Goal: Task Accomplishment & Management: Manage account settings

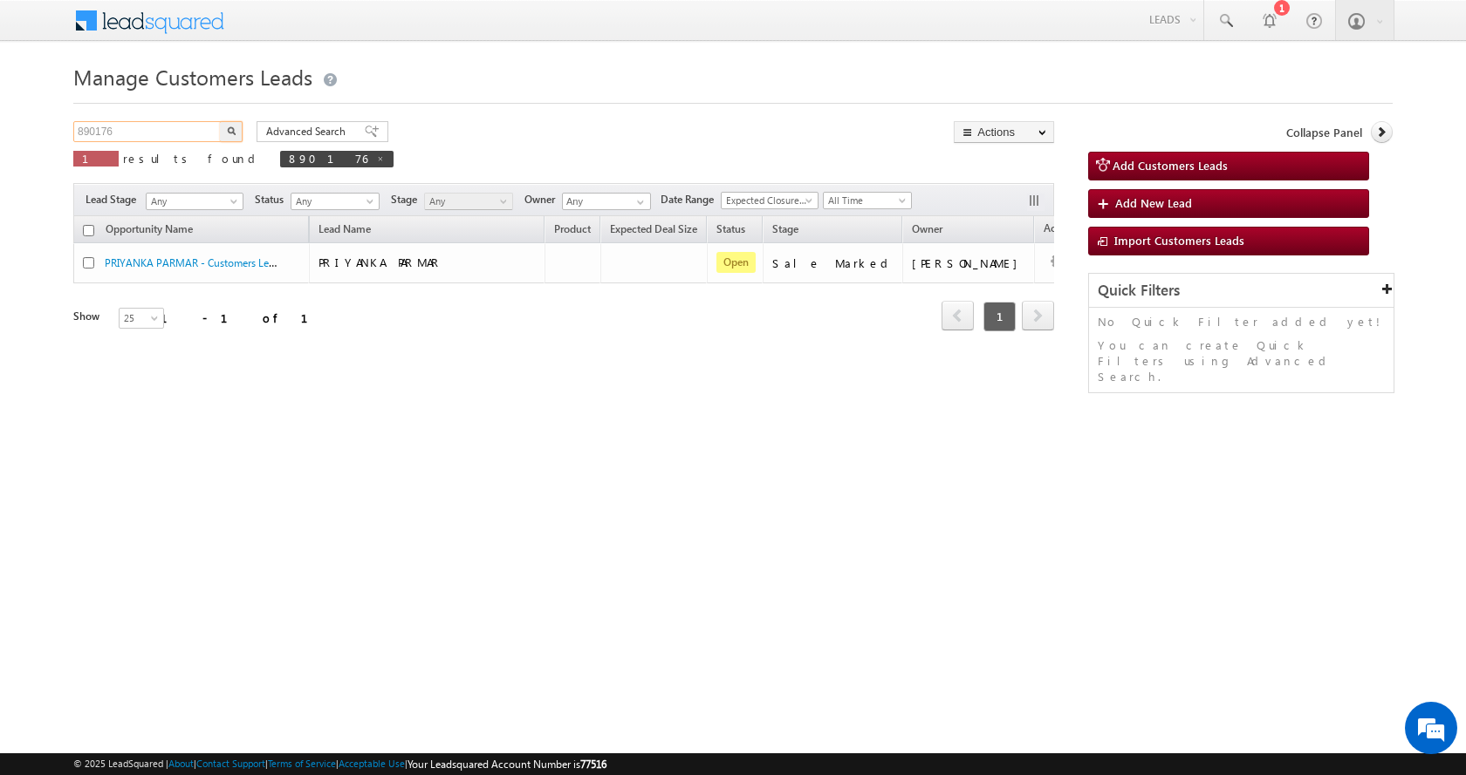
click at [111, 125] on input "890176" at bounding box center [147, 131] width 149 height 21
paste input "79294"
type input "879294"
click at [233, 126] on button "button" at bounding box center [231, 131] width 23 height 21
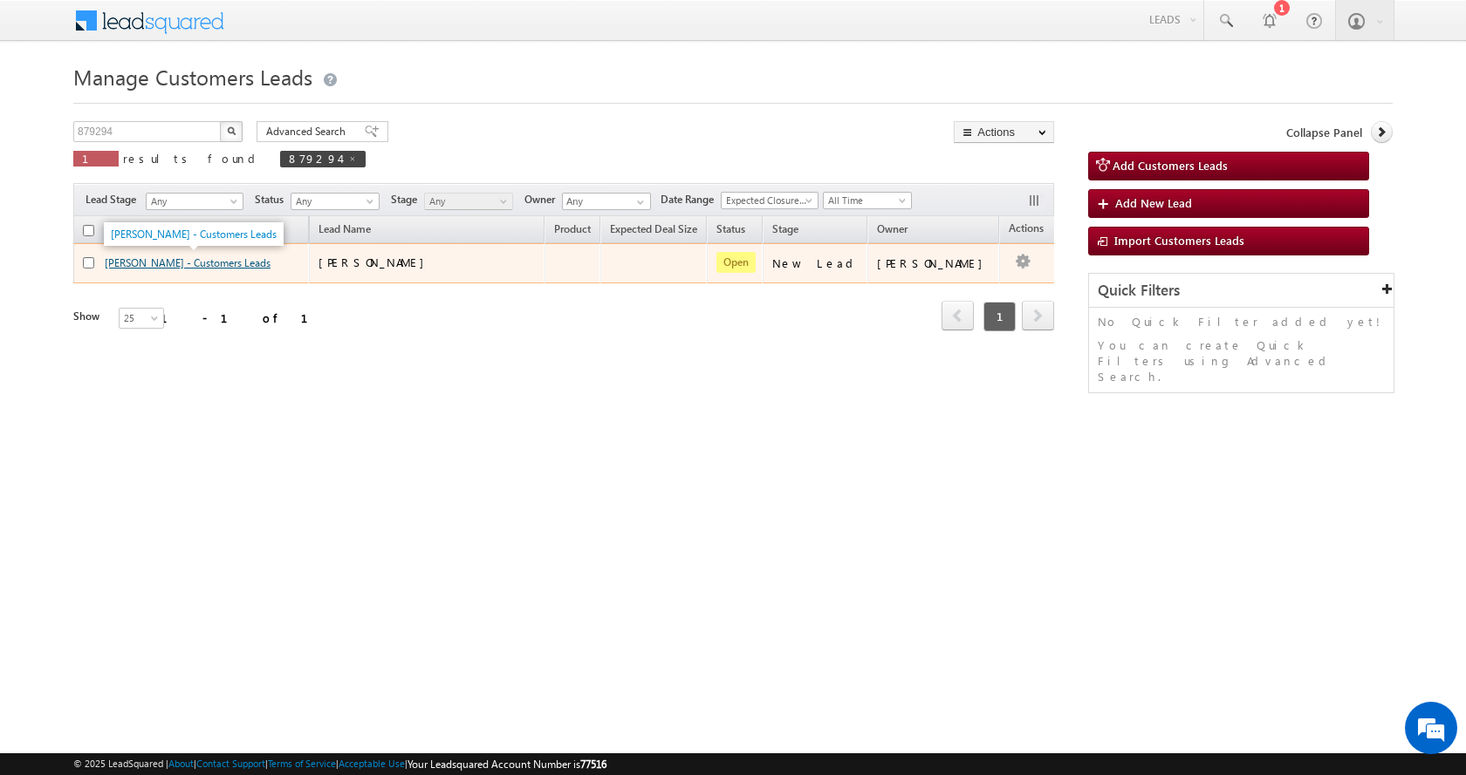
click at [148, 266] on link "JAGDISH SINGH - Customers Leads" at bounding box center [188, 262] width 166 height 13
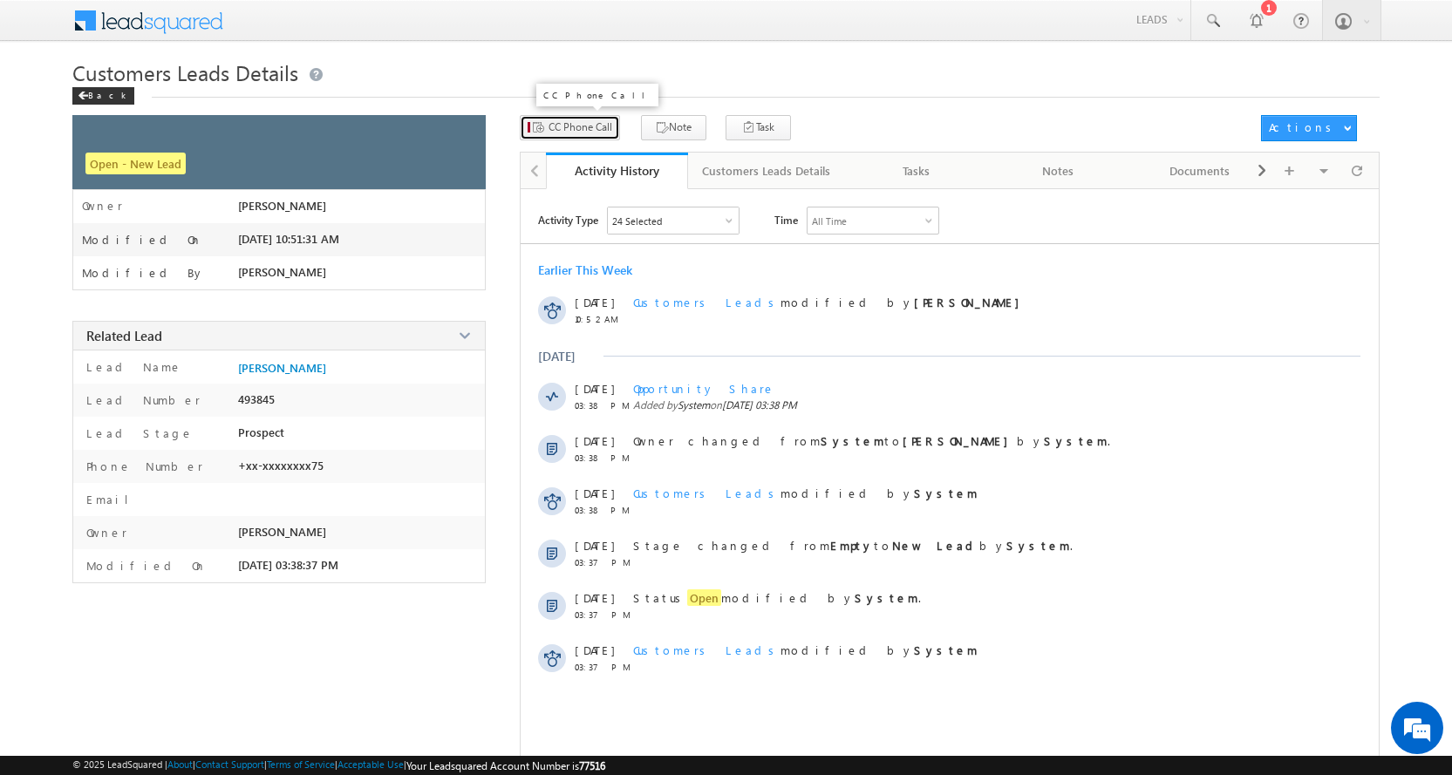
click at [570, 120] on span "CC Phone Call" at bounding box center [581, 128] width 64 height 16
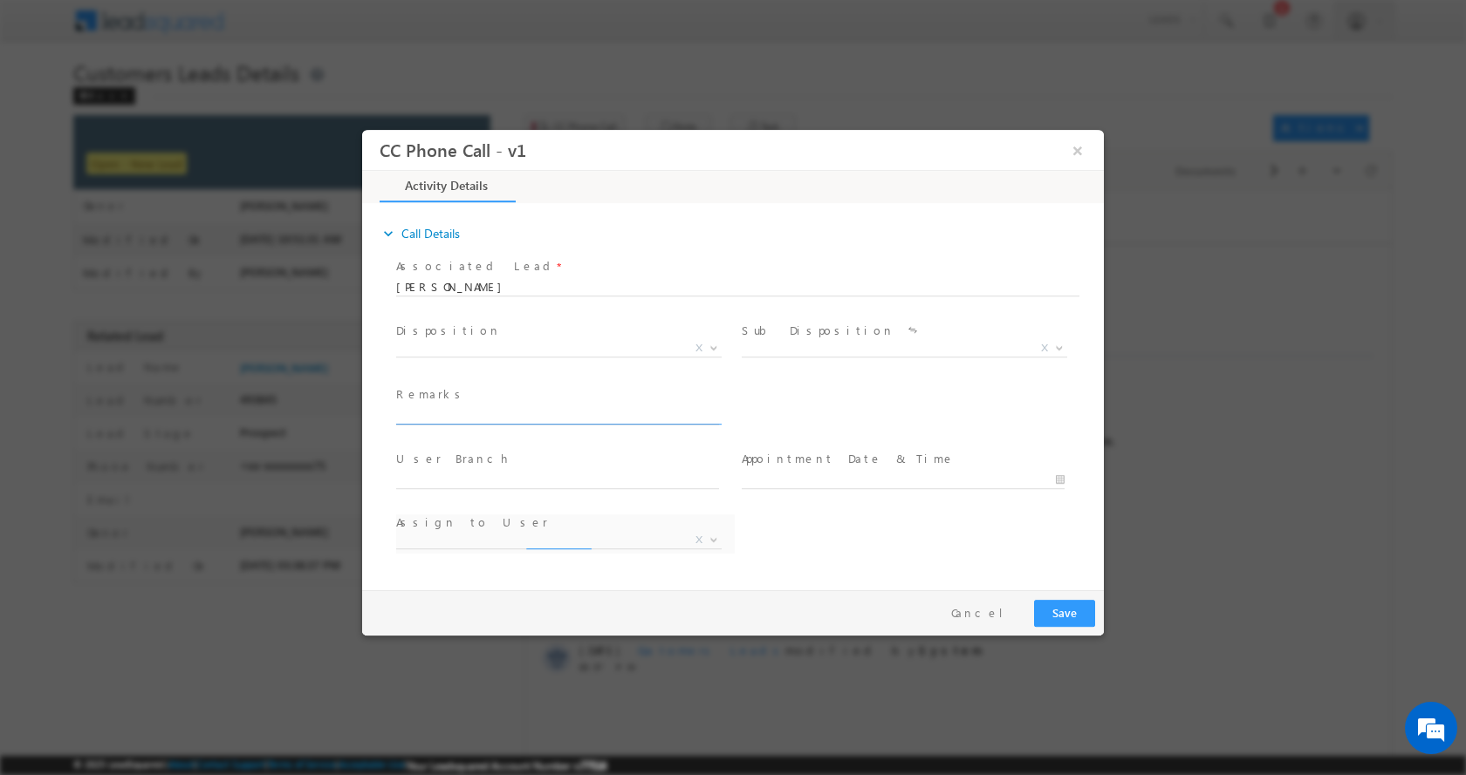
click at [459, 419] on input "text" at bounding box center [557, 415] width 323 height 17
select select "[EMAIL_ADDRESS][DOMAIN_NAME]"
type input "[PERSON_NAME]-9799675175-RENOVATION-LOAN-5 L-PV-40 L-NAGAR [PERSON_NAME]-[GEOGR…"
click at [712, 345] on b at bounding box center [713, 347] width 10 height 6
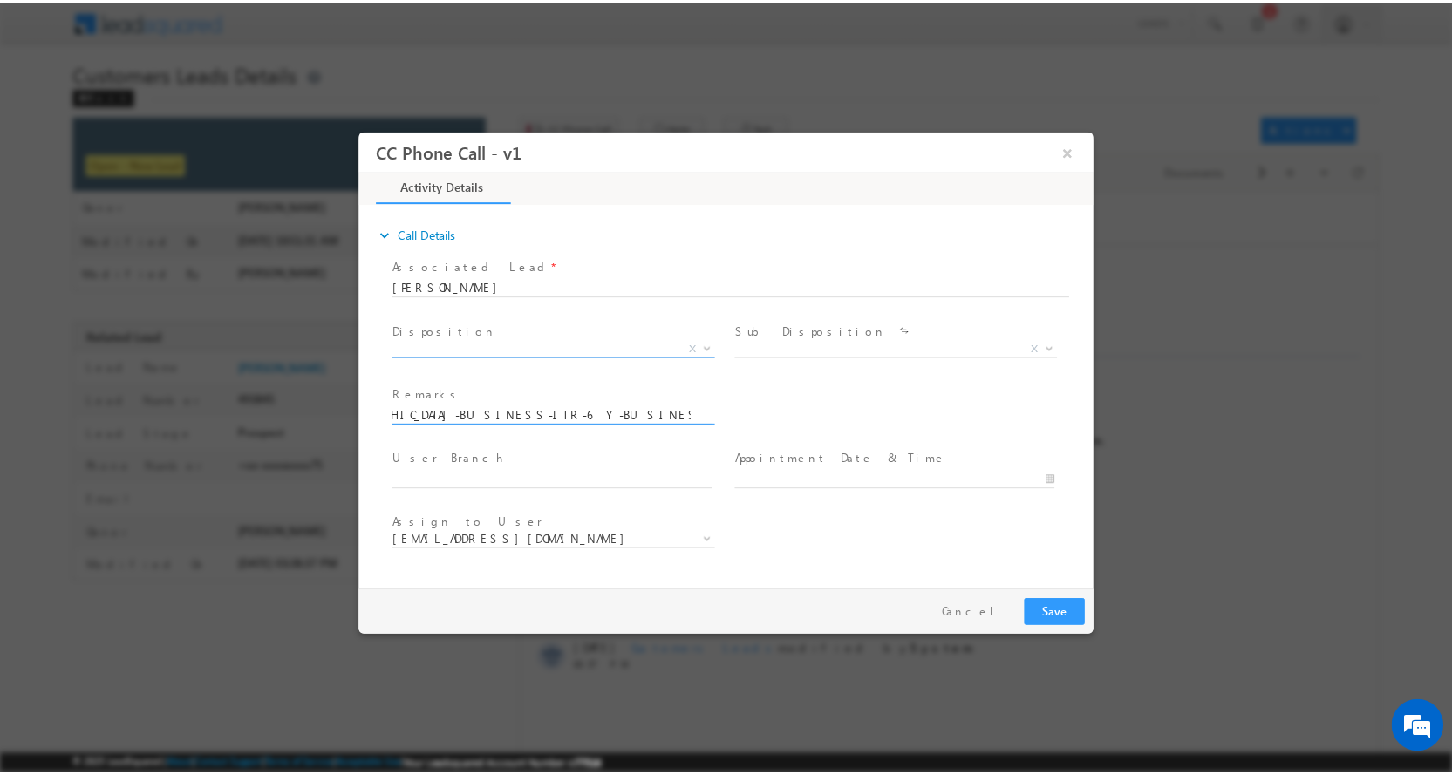
scroll to position [0, 0]
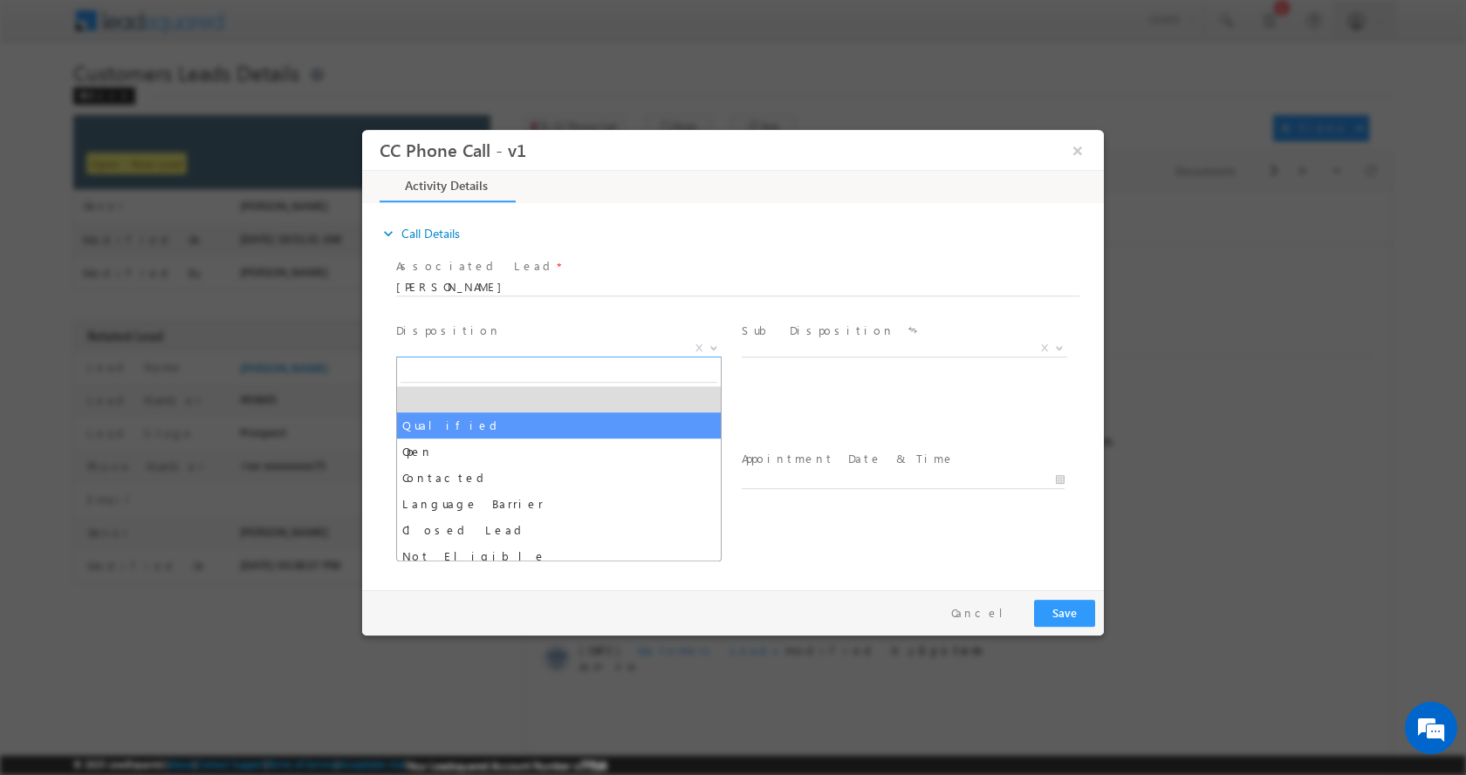
select select "Qualified"
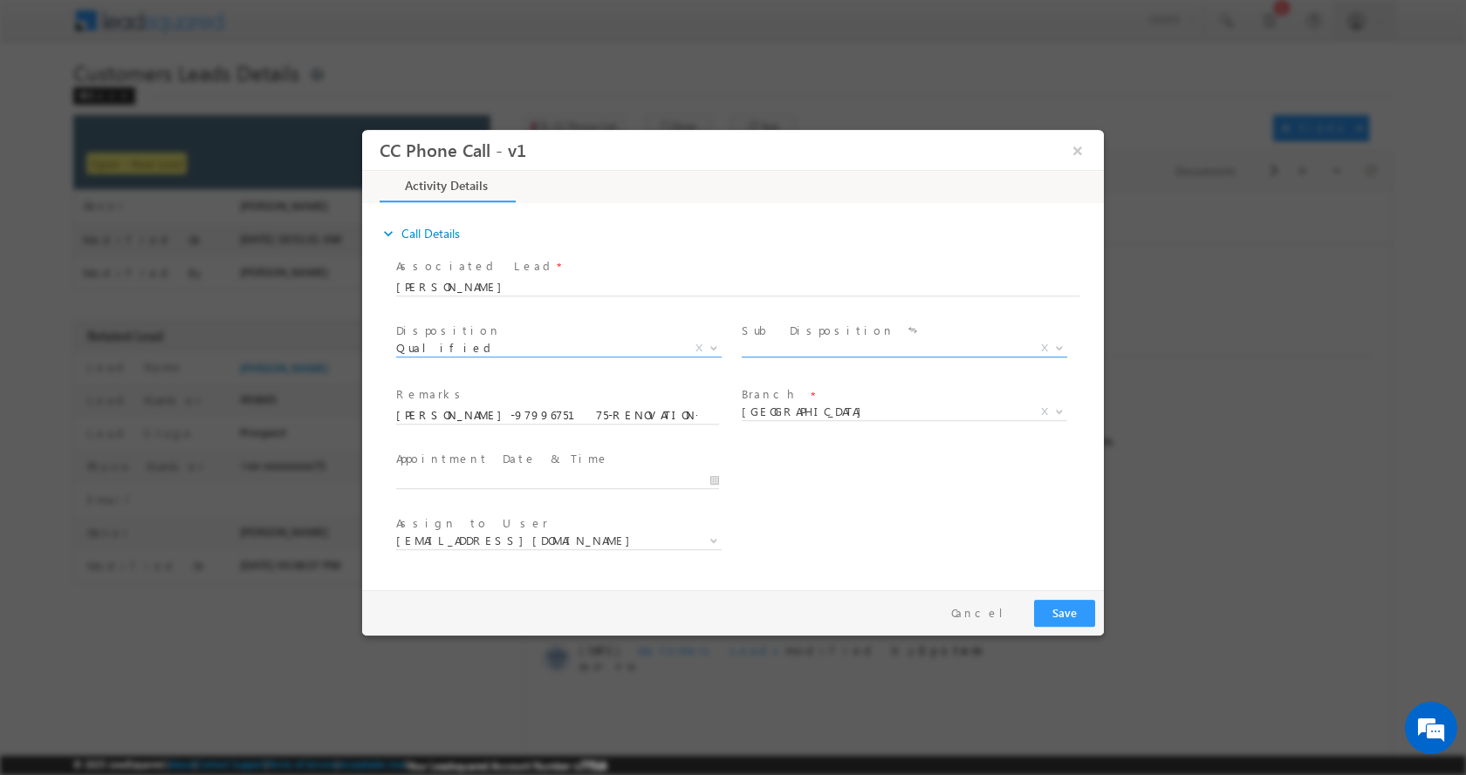
click at [1063, 348] on b at bounding box center [1059, 347] width 10 height 6
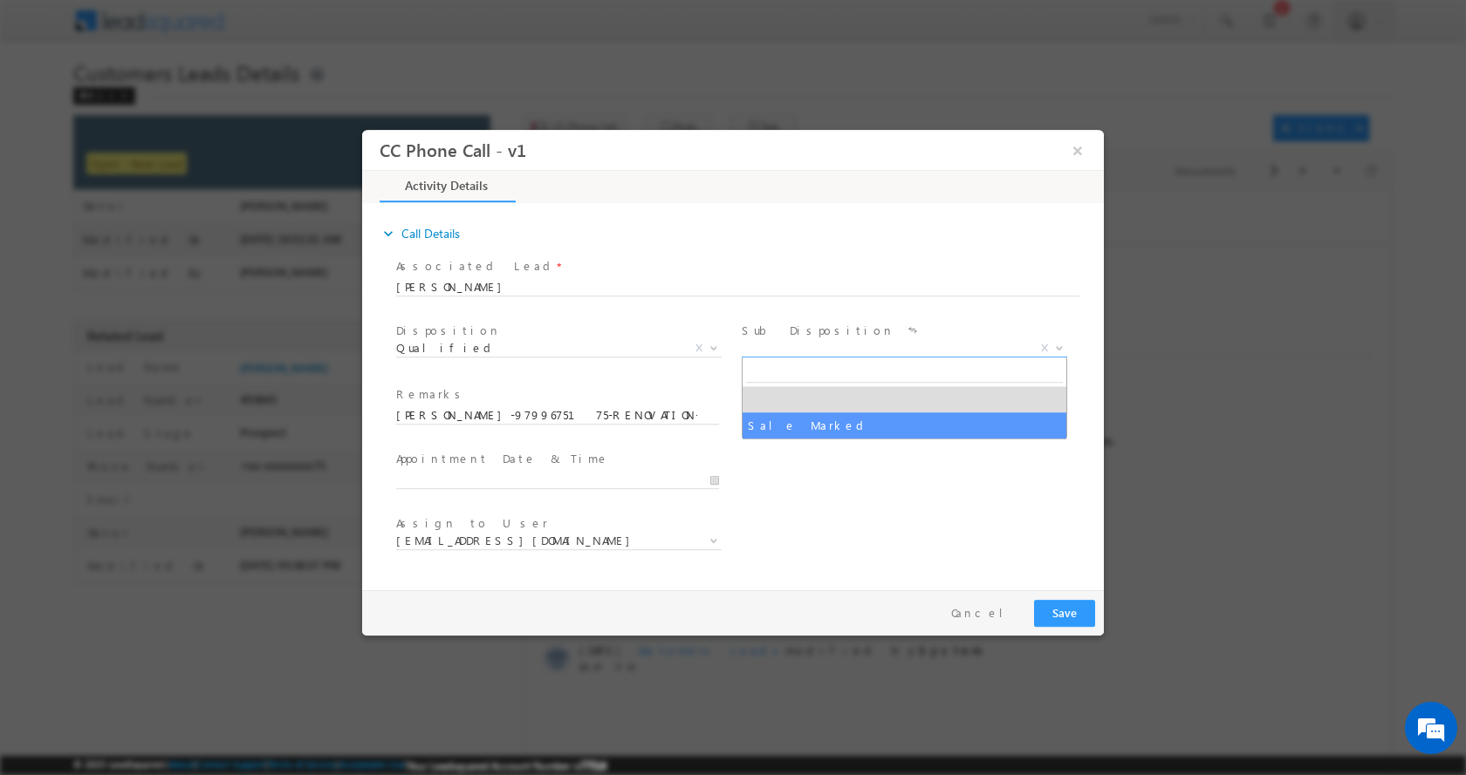
select select "Sale Marked"
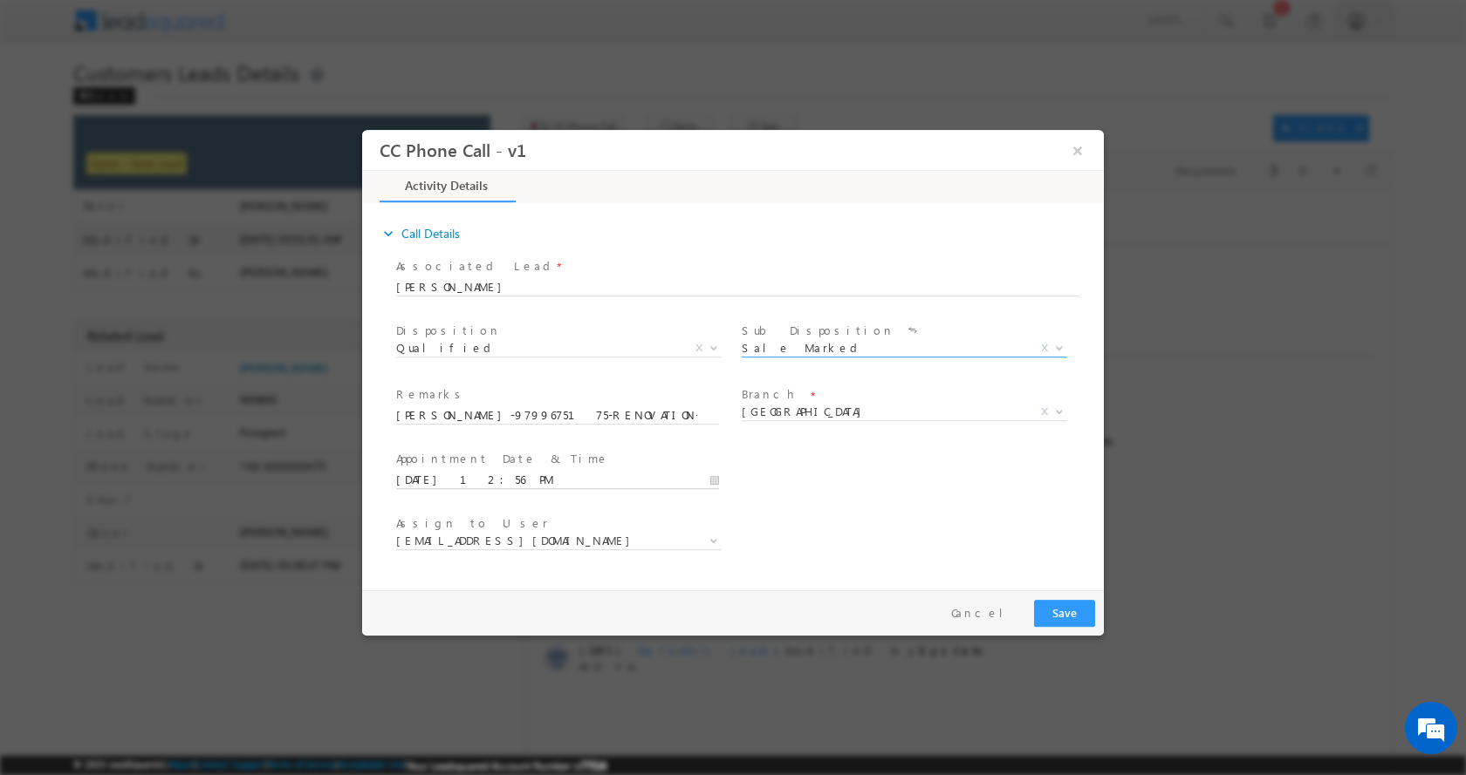
click at [714, 476] on input "[DATE] 12:56 PM" at bounding box center [557, 479] width 323 height 17
type input "[DATE] 1:56 PM"
type input "01"
click at [462, 451] on span at bounding box center [462, 450] width 12 height 13
type input "[DATE] 2:56 PM"
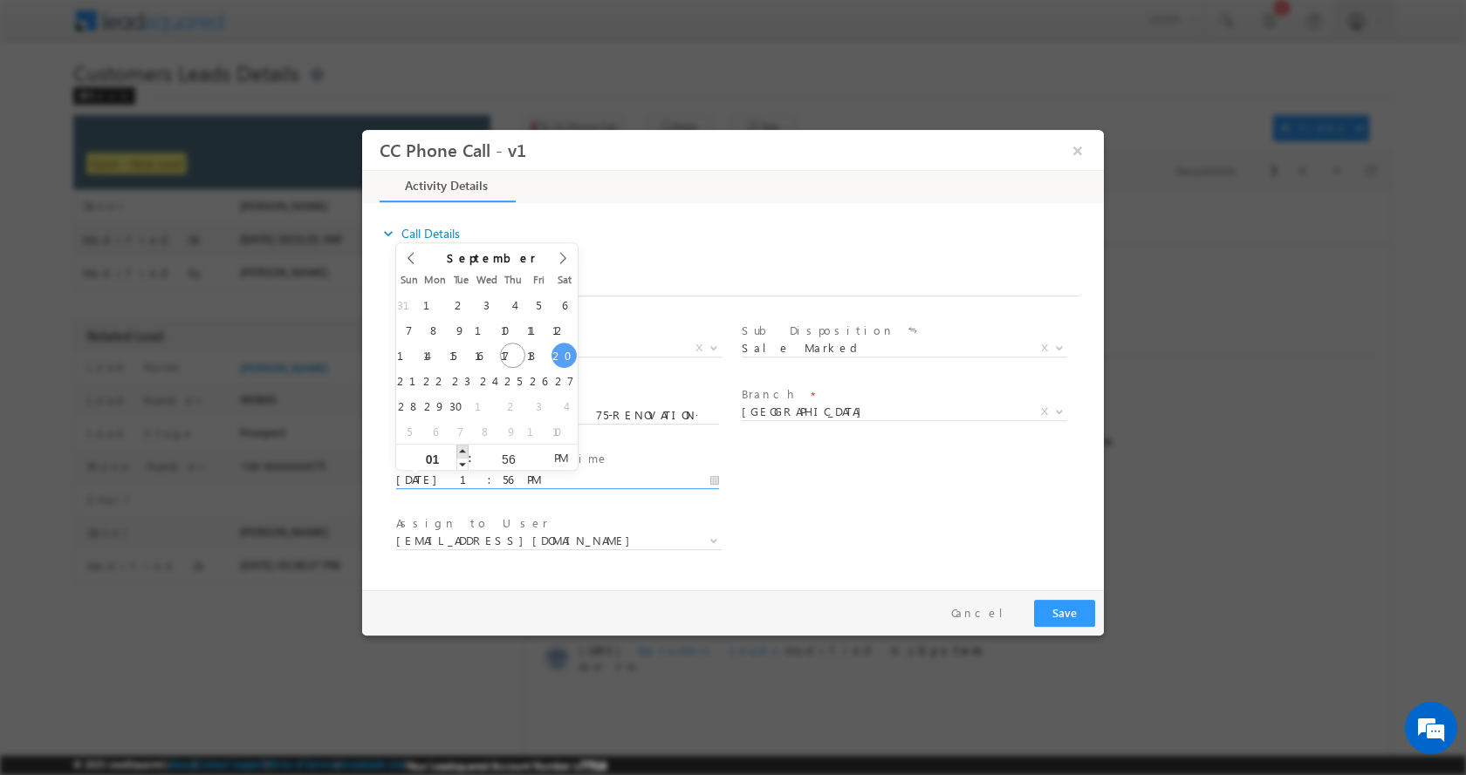
type input "02"
click at [462, 451] on span at bounding box center [462, 450] width 12 height 13
click at [1086, 614] on button "Save" at bounding box center [1064, 612] width 61 height 27
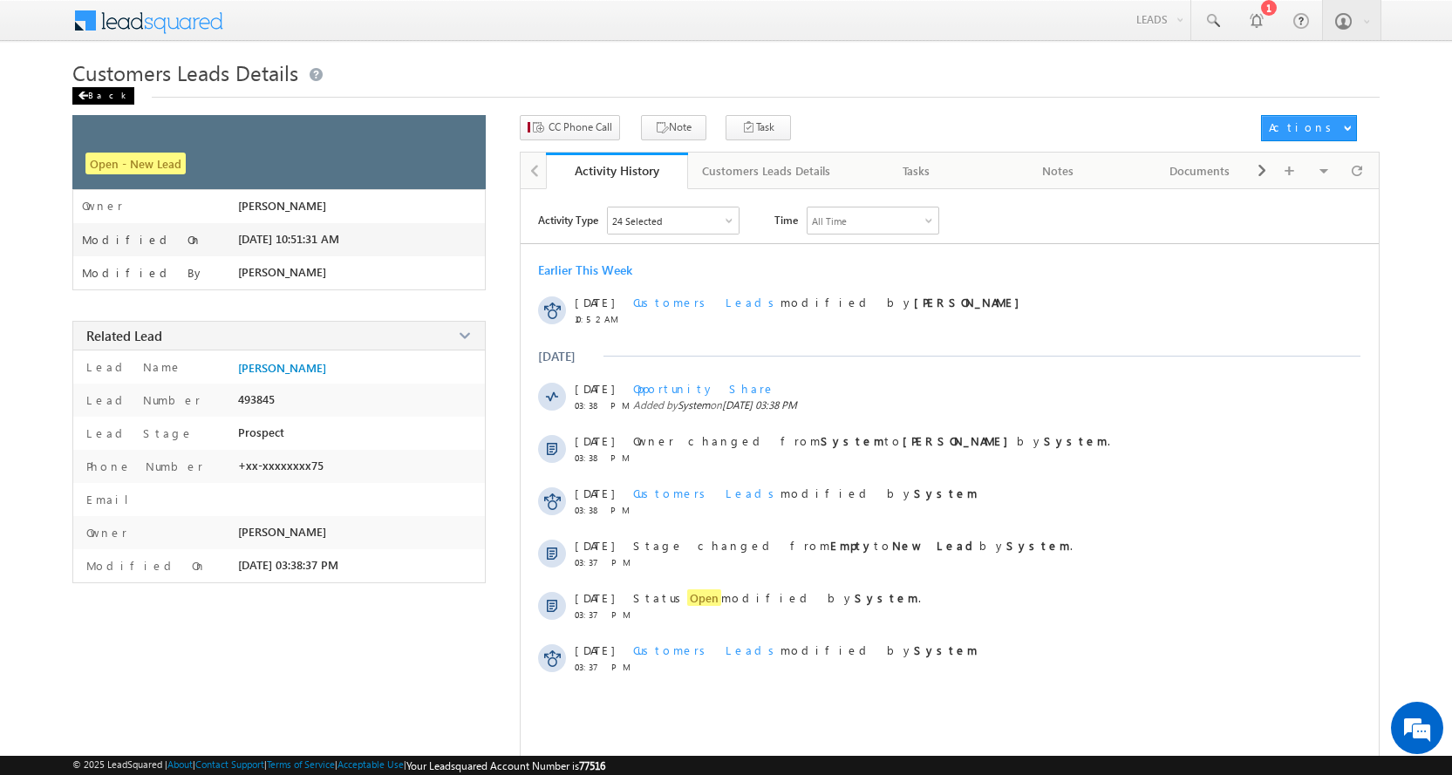
click at [92, 92] on div "Back" at bounding box center [103, 95] width 62 height 17
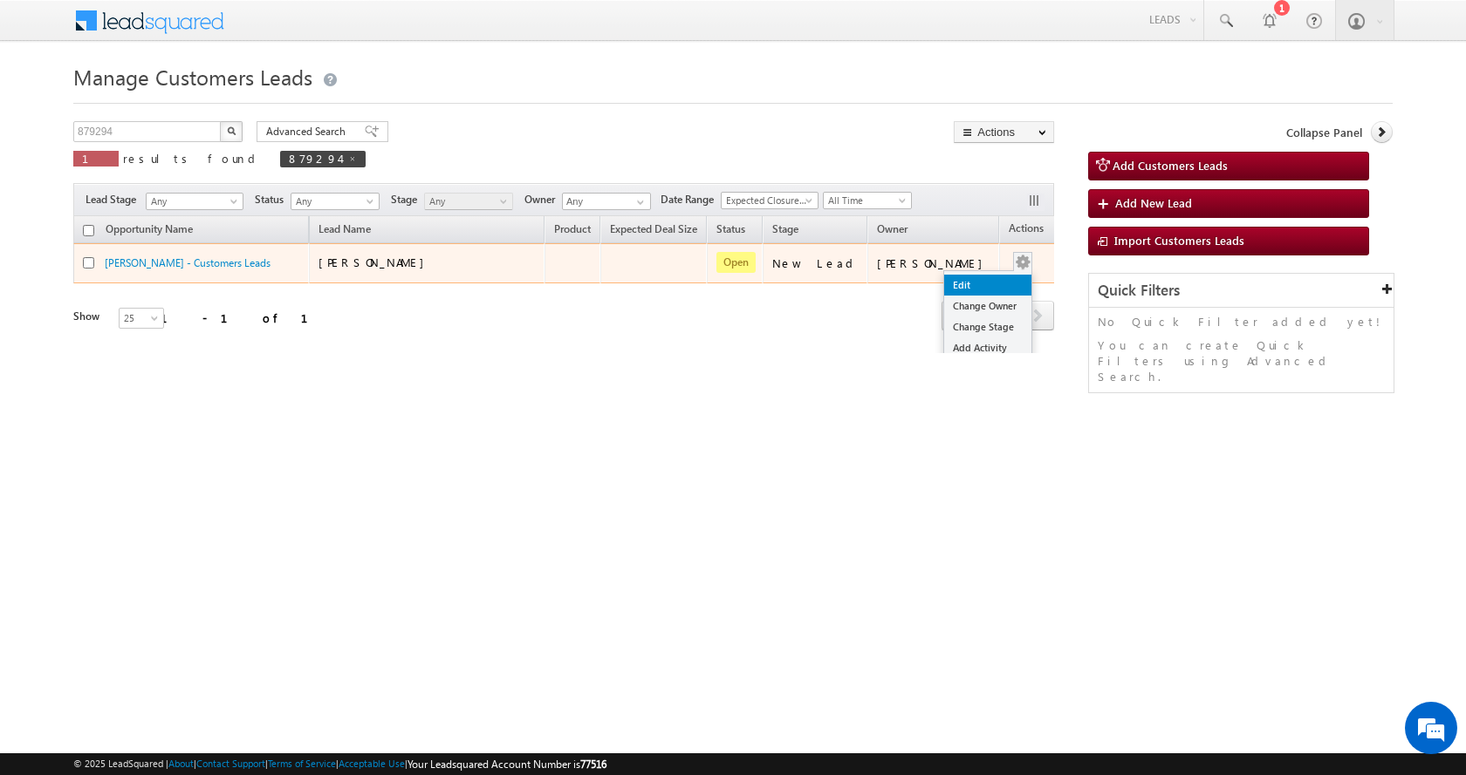
click at [963, 290] on link "Edit" at bounding box center [987, 285] width 87 height 21
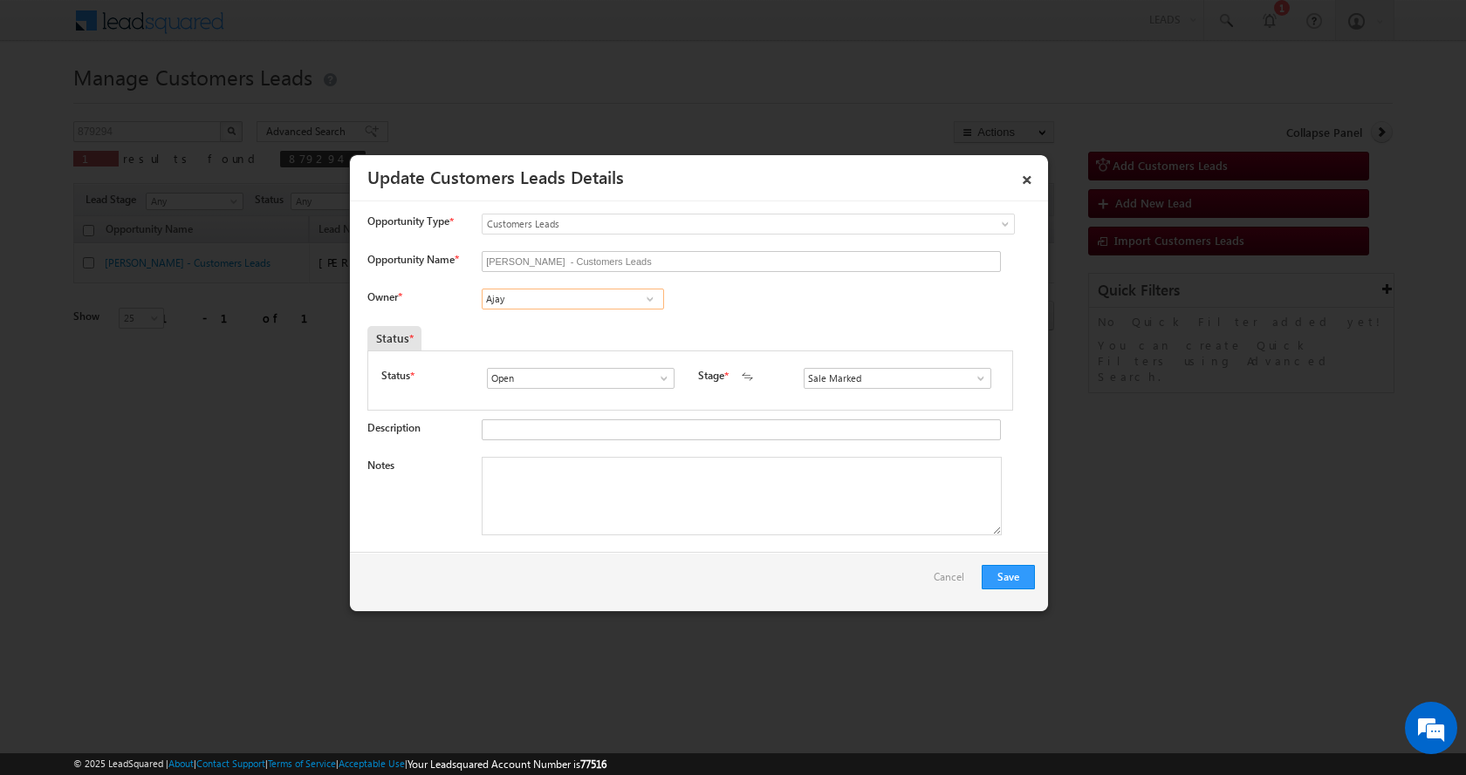
click at [528, 299] on input "Ajay" at bounding box center [573, 299] width 182 height 21
paste input "[PERSON_NAME]"
click at [599, 328] on span "[EMAIL_ADDRESS][DOMAIN_NAME]" at bounding box center [567, 332] width 157 height 13
type input "[PERSON_NAME]"
click at [591, 501] on textarea "Notes" at bounding box center [742, 496] width 520 height 79
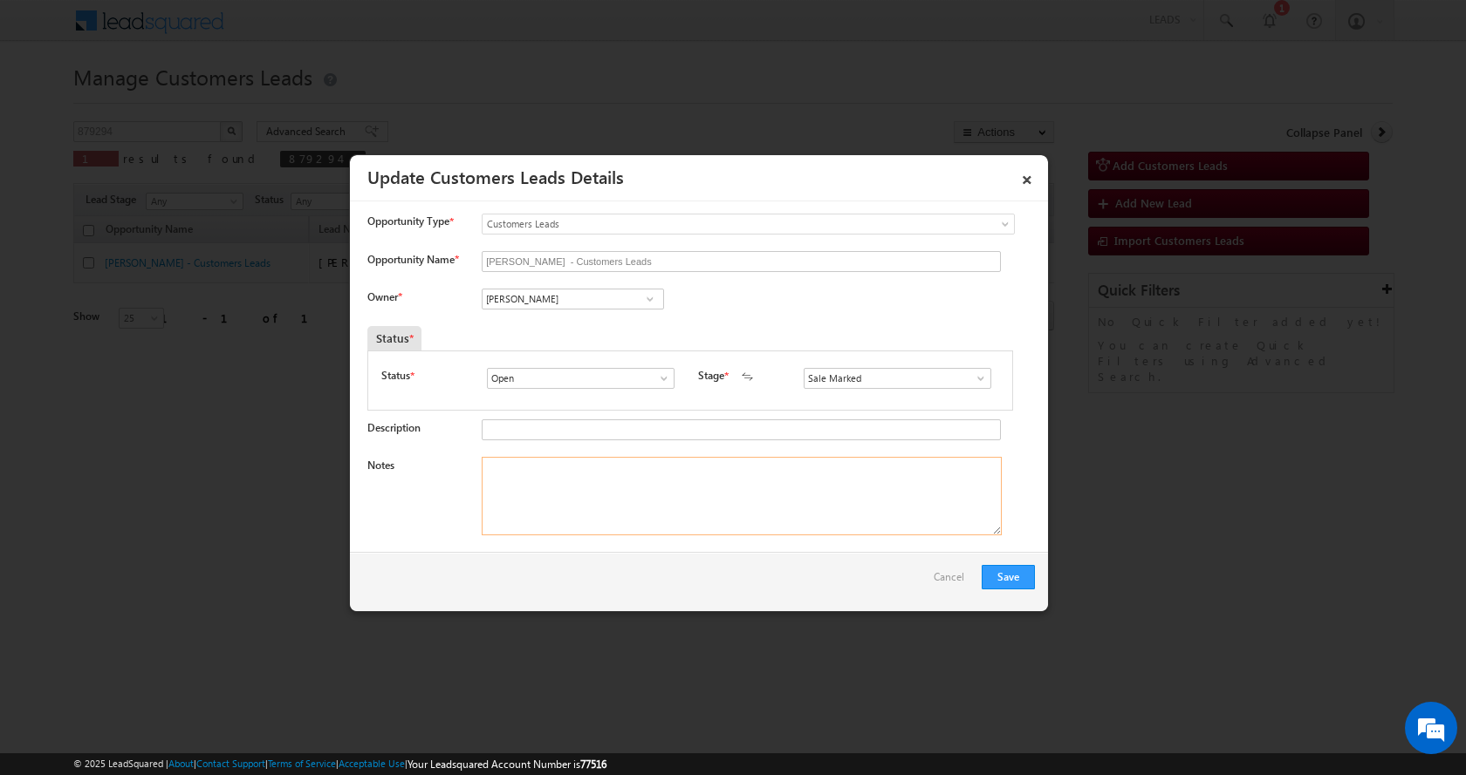
paste textarea "JAGDISH SINGH-9799675175-RENOVATION-LOAN-5 L-PV-40 L-NAGAR NIGAM-PATAA-BUSINESS…"
type textarea "JAGDISH SINGH-9799675175-RENOVATION-LOAN-5 L-PV-40 L-NAGAR NIGAM-PATAA-BUSINESS…"
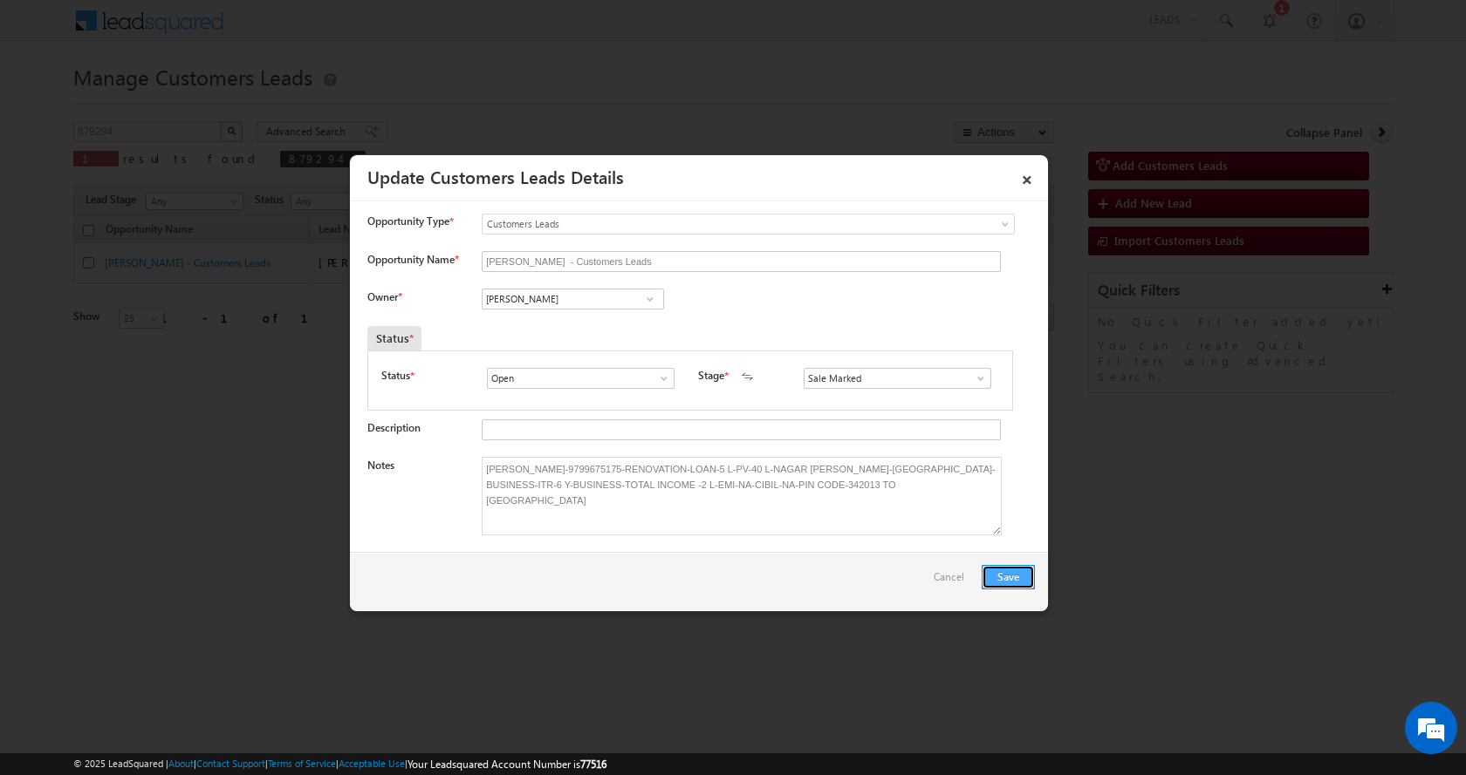
click at [1010, 582] on button "Save" at bounding box center [1007, 577] width 53 height 24
